Goal: Navigation & Orientation: Go to known website

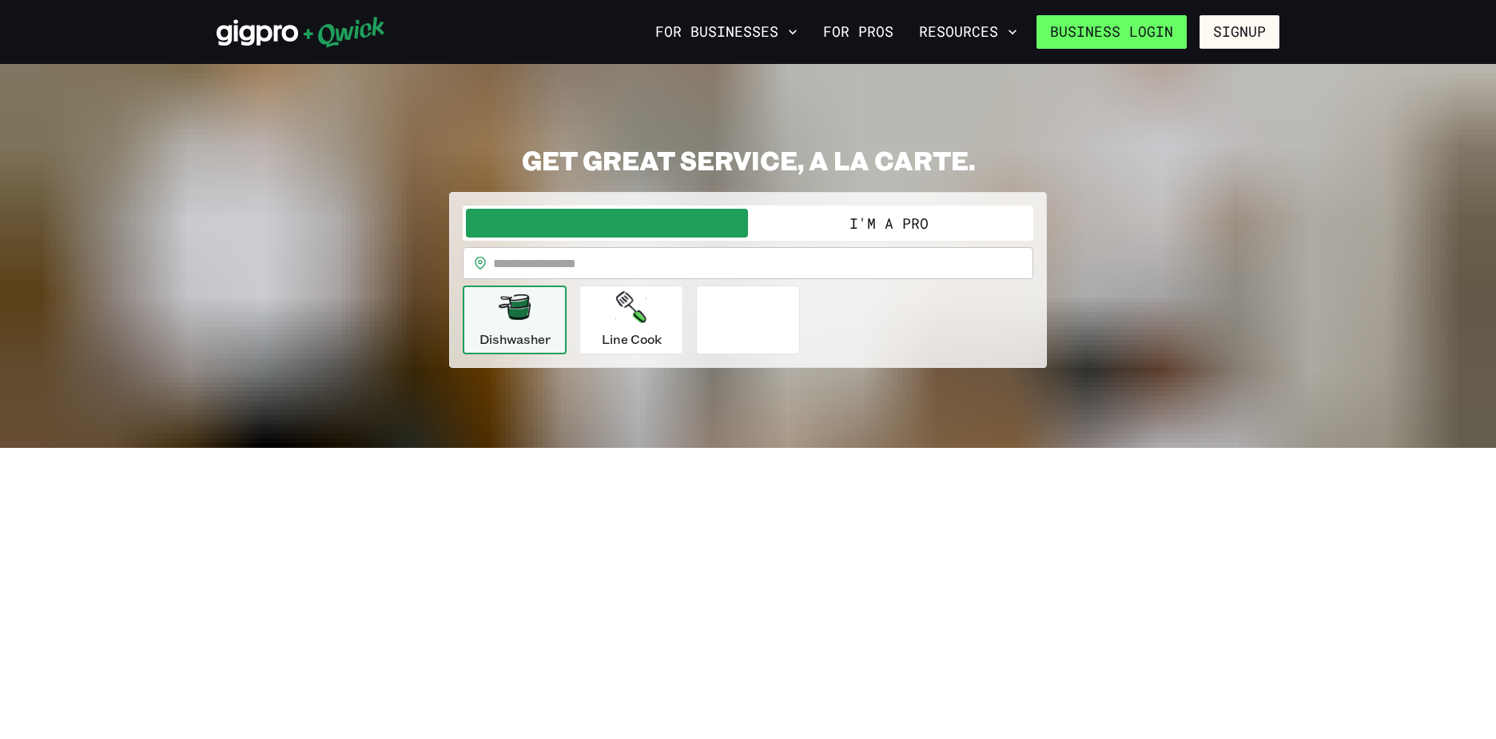
click at [1135, 35] on link "Business Login" at bounding box center [1112, 32] width 150 height 34
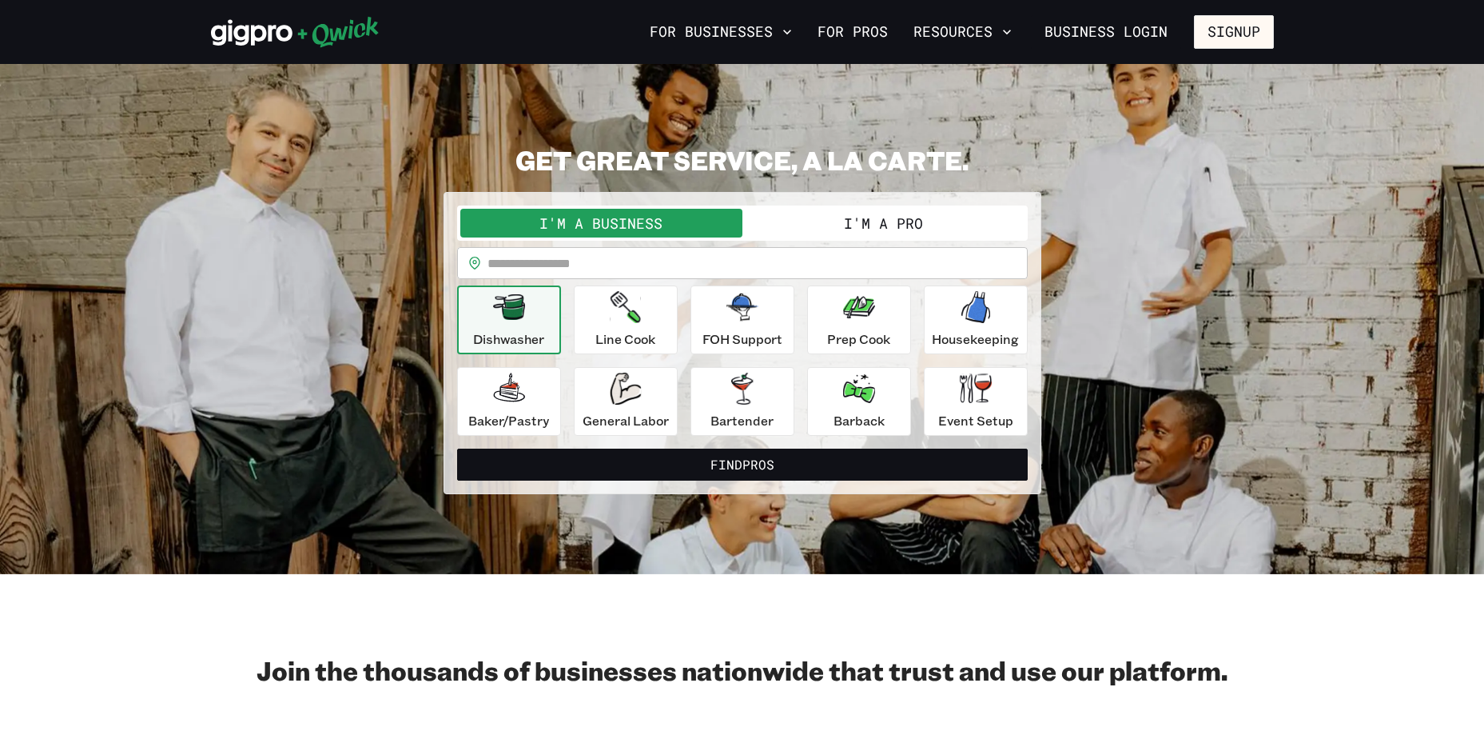
click at [640, 217] on button "I'm a Business" at bounding box center [601, 223] width 282 height 29
click at [600, 223] on button "I'm a Business" at bounding box center [601, 223] width 282 height 29
click at [607, 232] on button "I'm a Business" at bounding box center [601, 223] width 282 height 29
click at [640, 213] on button "I'm a Business" at bounding box center [601, 223] width 282 height 29
click at [1121, 31] on link "Business Login" at bounding box center [1106, 32] width 150 height 34
